Goal: Transaction & Acquisition: Download file/media

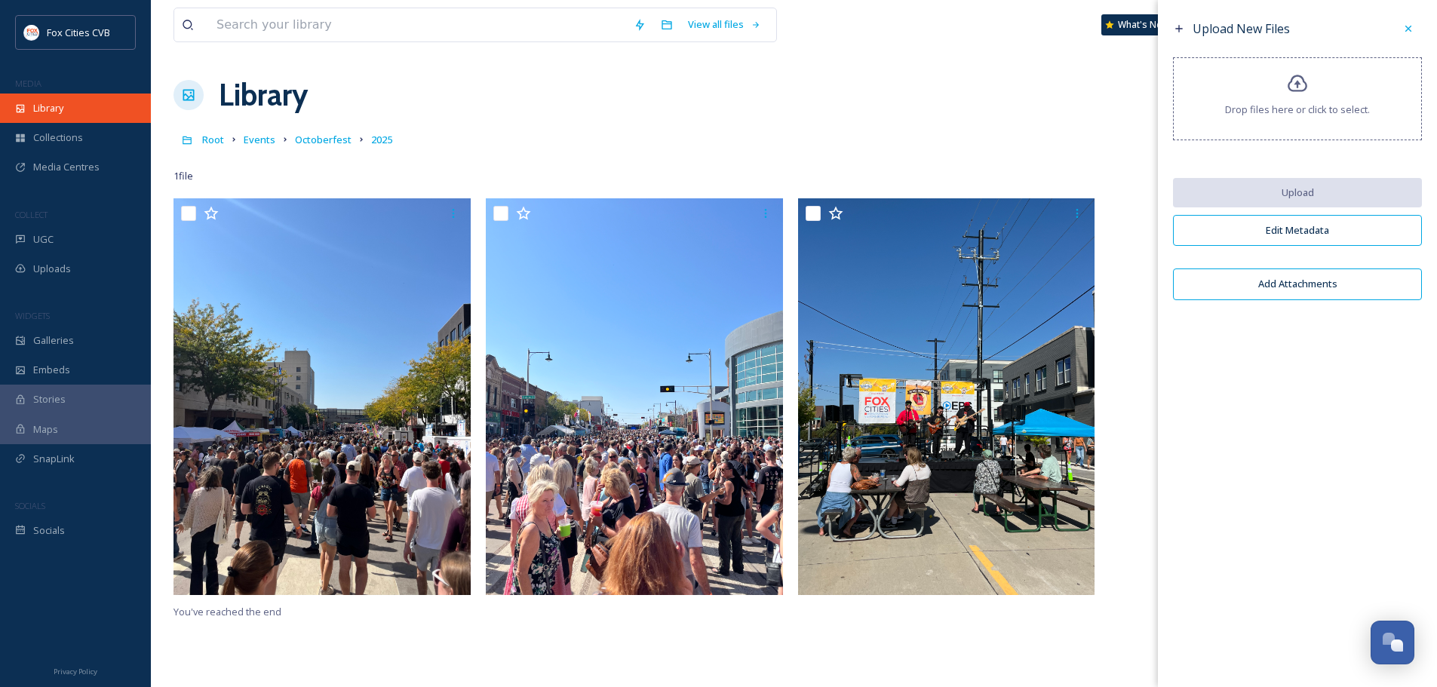
click at [97, 108] on div "Library" at bounding box center [75, 108] width 151 height 29
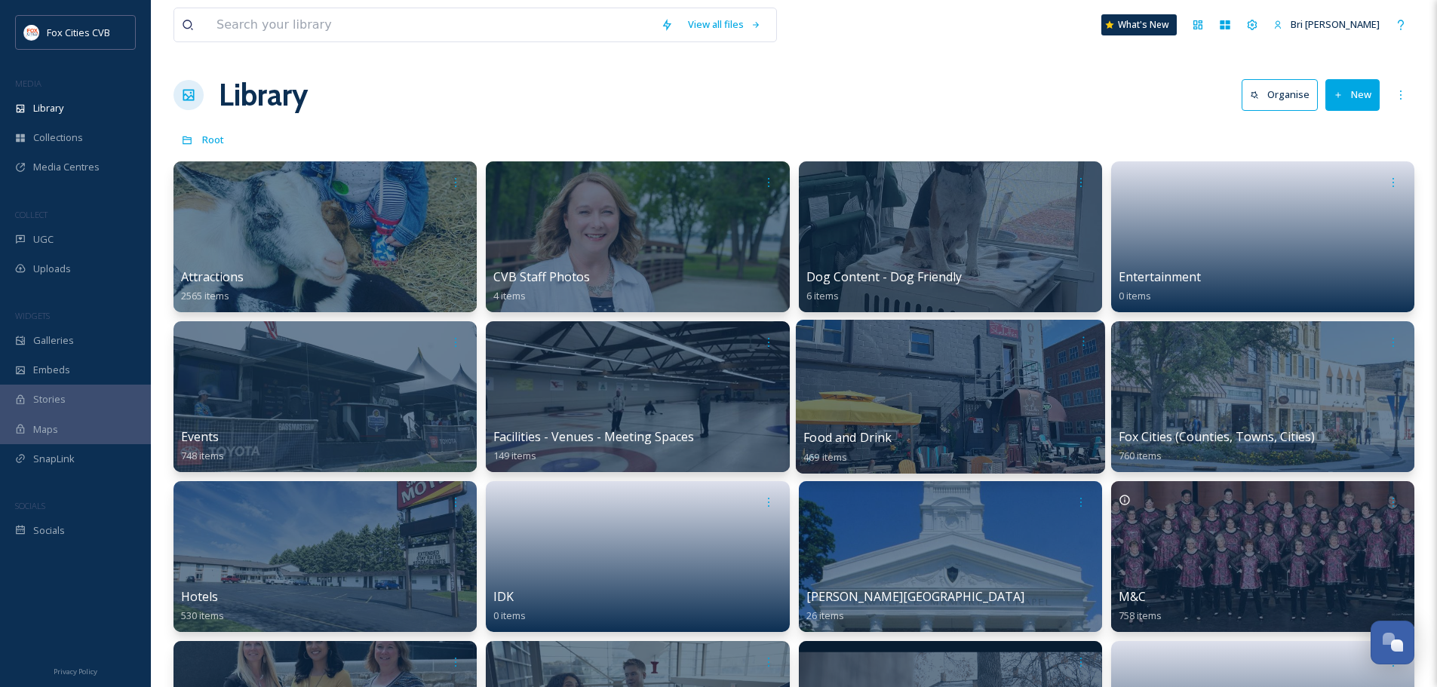
click at [988, 395] on div at bounding box center [949, 397] width 309 height 154
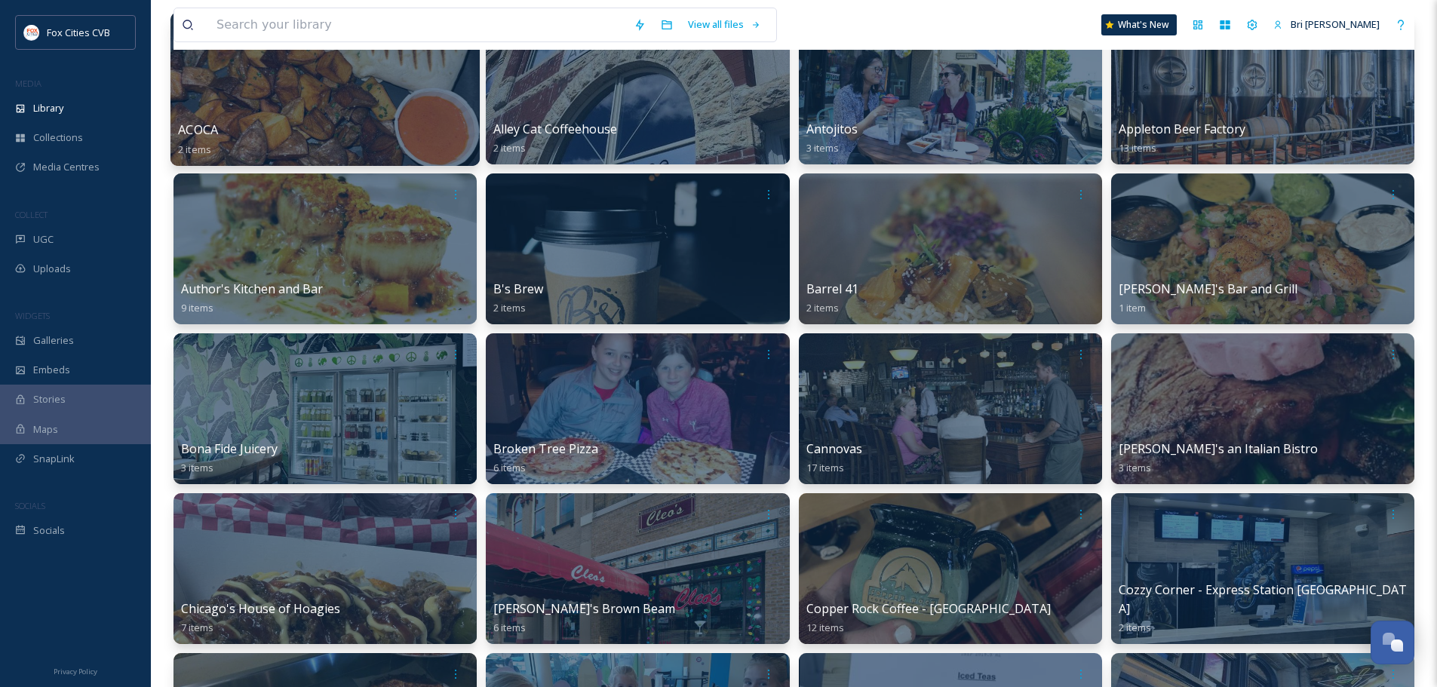
scroll to position [151, 0]
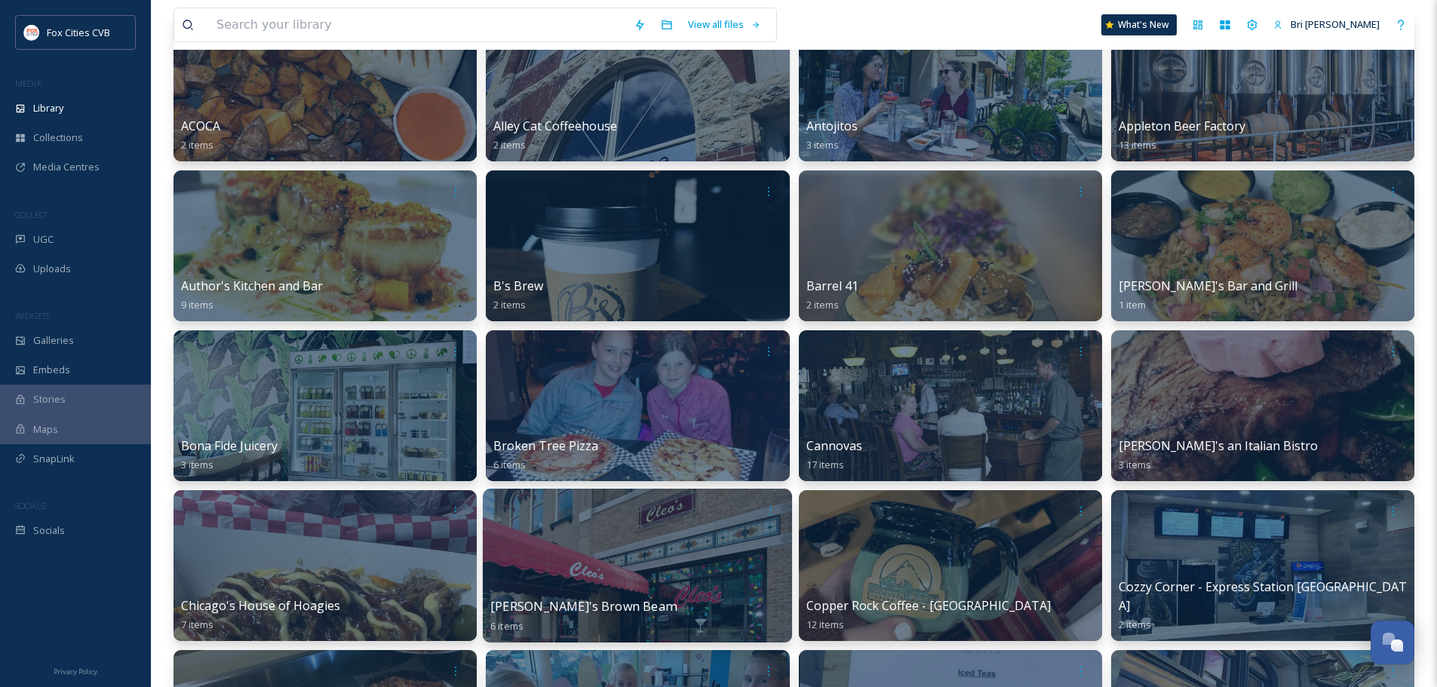
click at [692, 602] on div "Cleo's Brown Beam 6 items" at bounding box center [637, 617] width 294 height 38
click at [693, 537] on div at bounding box center [637, 566] width 309 height 154
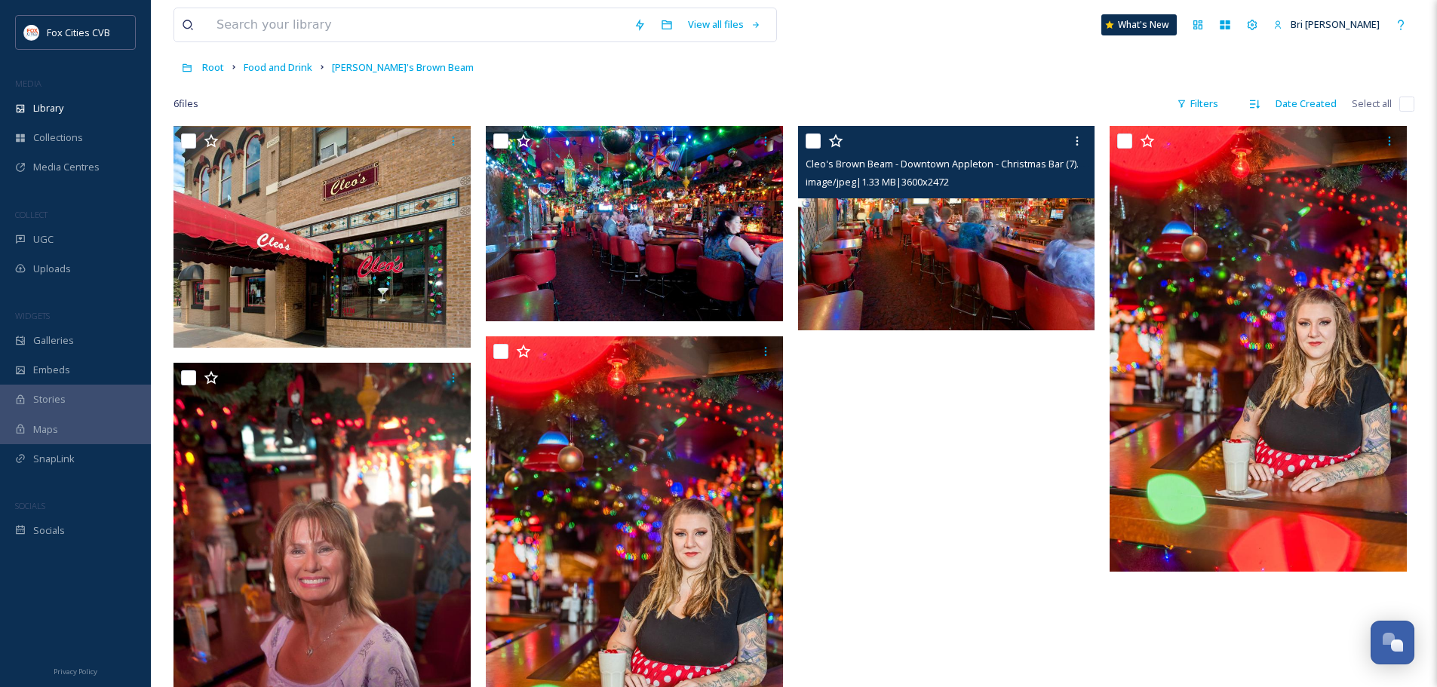
scroll to position [68, 0]
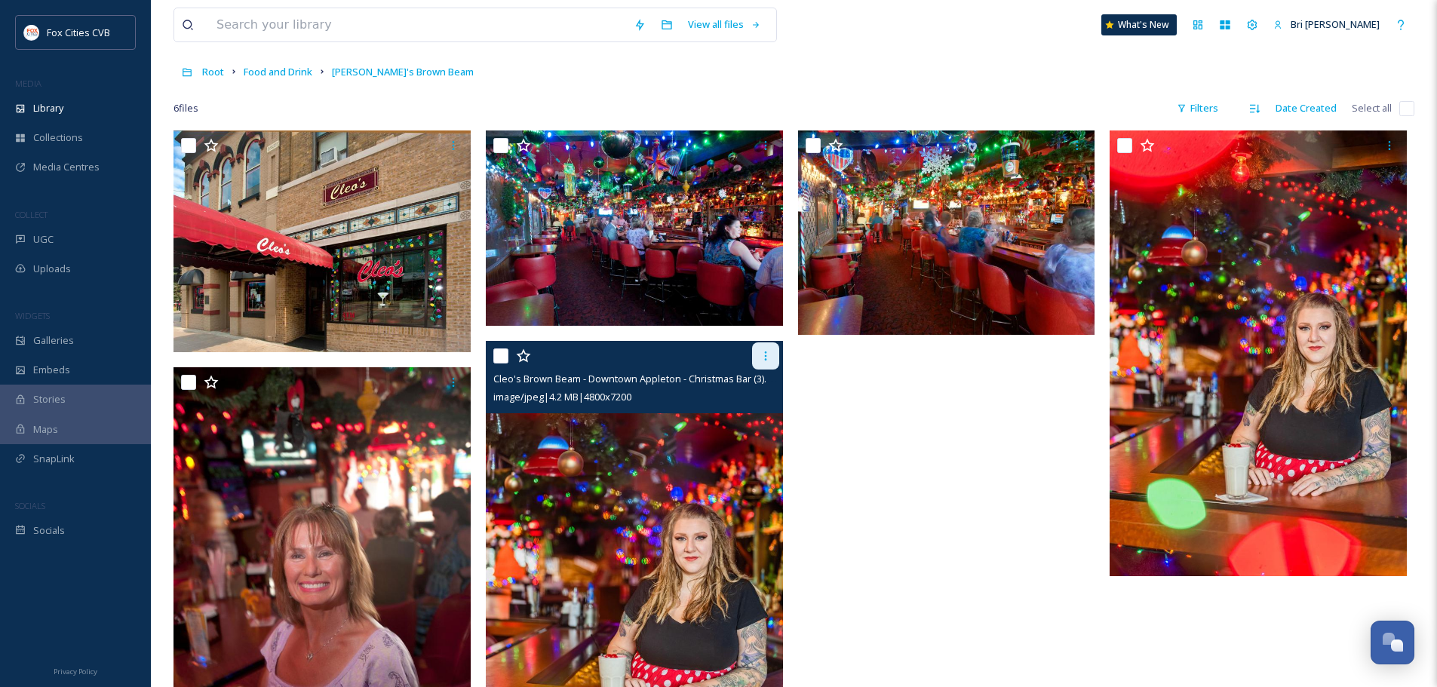
click at [754, 354] on div at bounding box center [765, 356] width 27 height 27
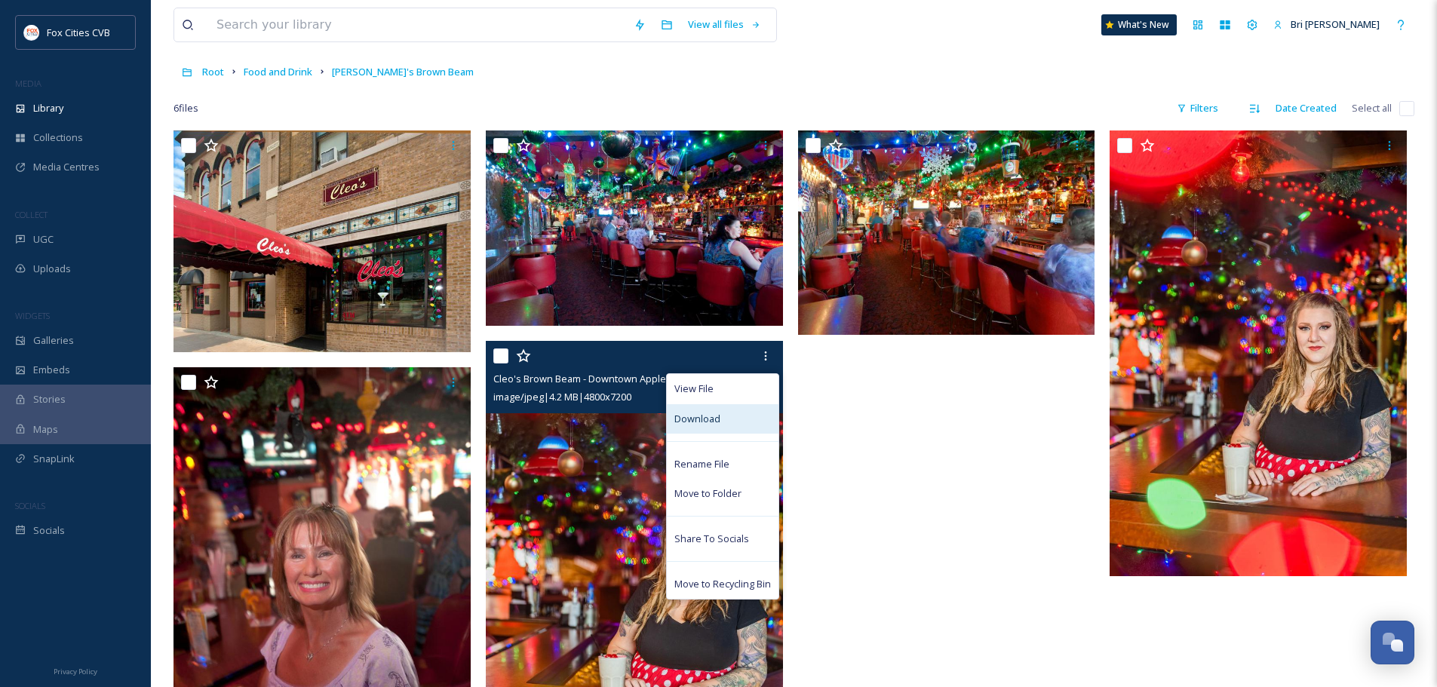
click at [701, 425] on span "Download" at bounding box center [697, 419] width 46 height 14
